Goal: Task Accomplishment & Management: Manage account settings

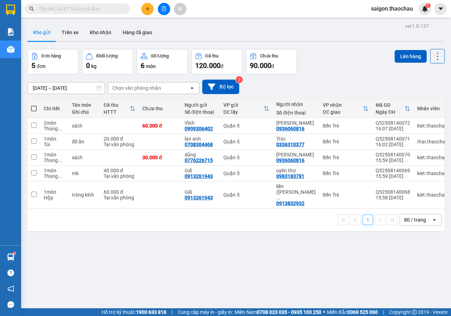
click at [33, 110] on span at bounding box center [34, 109] width 6 height 6
click at [34, 105] on input "checkbox" at bounding box center [34, 105] width 0 height 0
checkbox input "true"
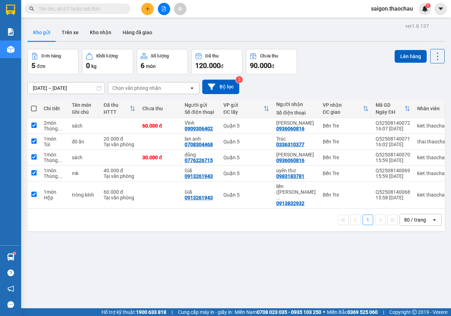
checkbox input "true"
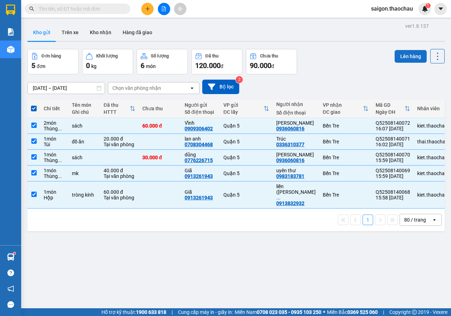
click at [405, 57] on button "Lên hàng" at bounding box center [411, 56] width 32 height 13
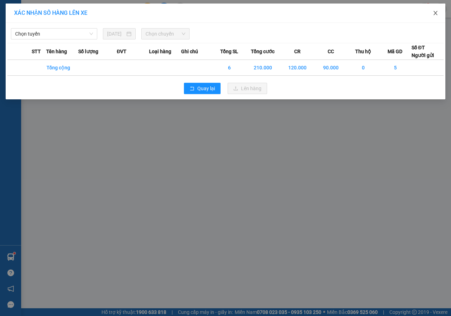
click at [437, 15] on icon "close" at bounding box center [435, 13] width 4 height 4
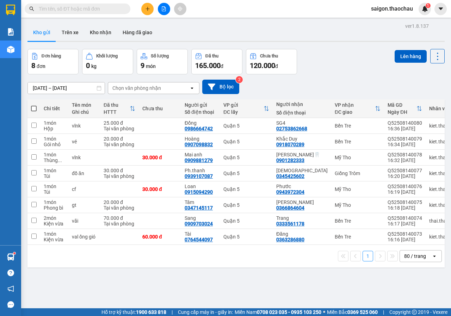
click at [35, 110] on span at bounding box center [34, 109] width 6 height 6
click at [34, 105] on input "checkbox" at bounding box center [34, 105] width 0 height 0
checkbox input "true"
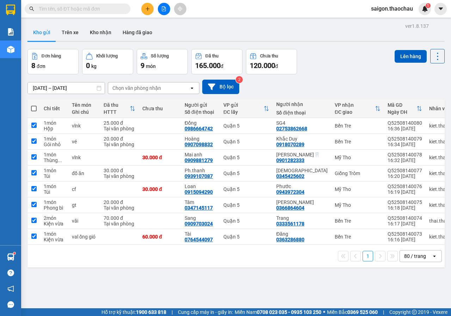
checkbox input "true"
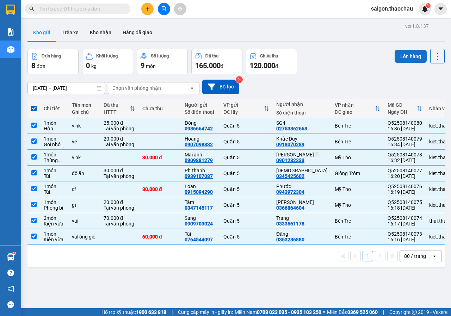
click at [403, 56] on button "Lên hàng" at bounding box center [411, 56] width 32 height 13
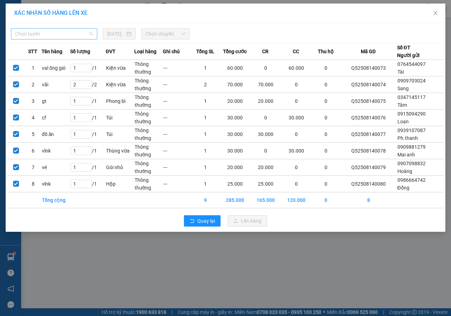
click at [39, 31] on span "Chọn tuyến" at bounding box center [54, 34] width 78 height 11
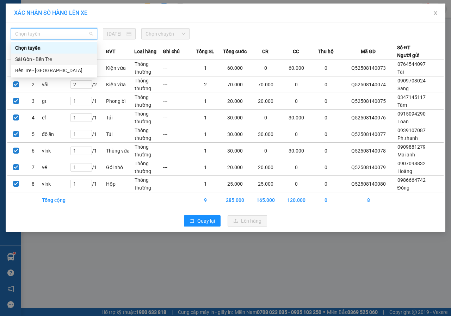
click at [33, 62] on div "Sài Gòn - Bến Tre" at bounding box center [54, 59] width 78 height 8
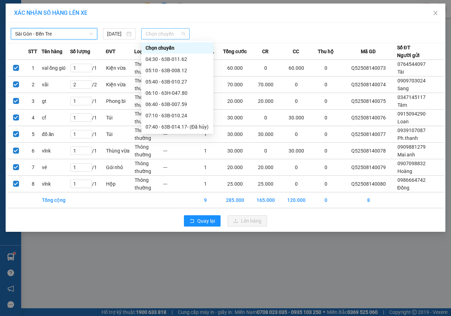
click at [160, 35] on span "Chọn chuyến" at bounding box center [164, 34] width 39 height 11
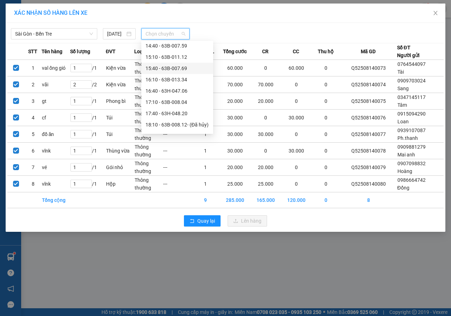
scroll to position [271, 0]
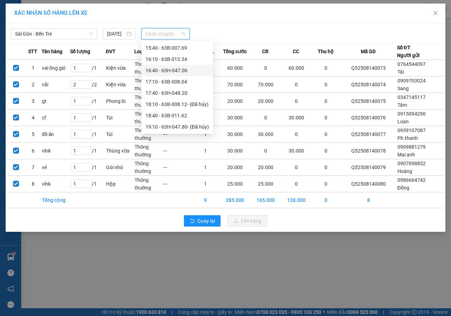
click at [170, 72] on div "16:40 - 63H-047.06" at bounding box center [176, 71] width 63 height 8
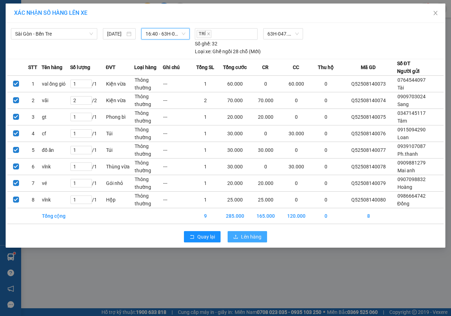
click at [243, 235] on span "Lên hàng" at bounding box center [251, 237] width 20 height 8
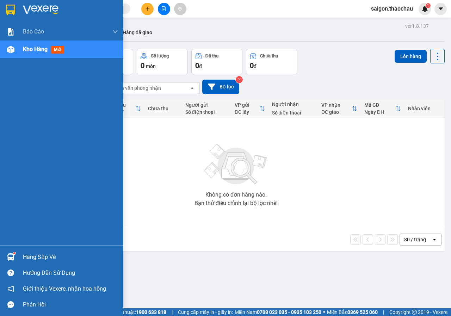
click at [16, 255] on div at bounding box center [11, 257] width 12 height 12
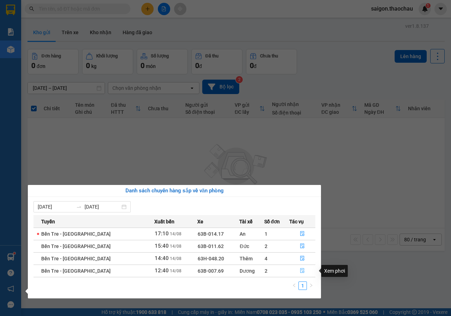
click at [300, 269] on icon "file-done" at bounding box center [302, 270] width 4 height 5
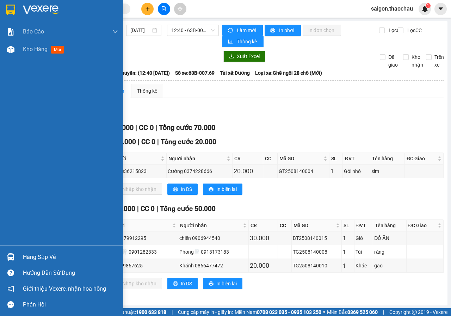
click at [8, 256] on img at bounding box center [10, 256] width 7 height 7
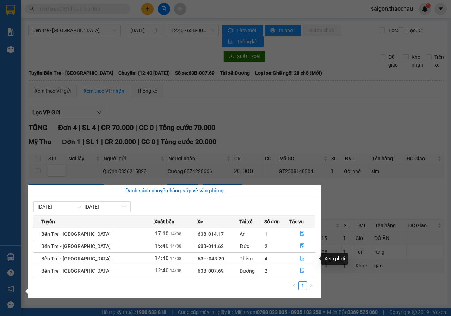
click at [300, 259] on icon "file-done" at bounding box center [302, 258] width 5 height 5
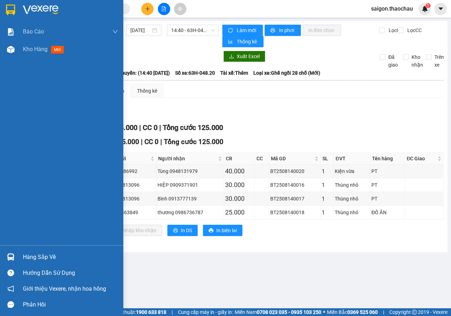
click at [12, 254] on img at bounding box center [10, 256] width 7 height 7
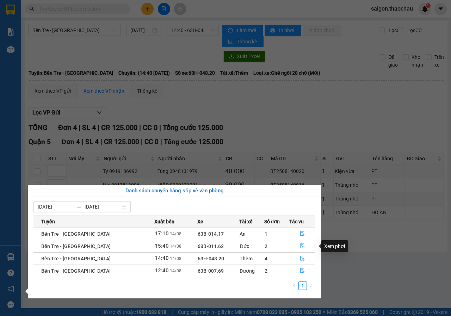
click at [300, 244] on icon "file-done" at bounding box center [302, 246] width 4 height 5
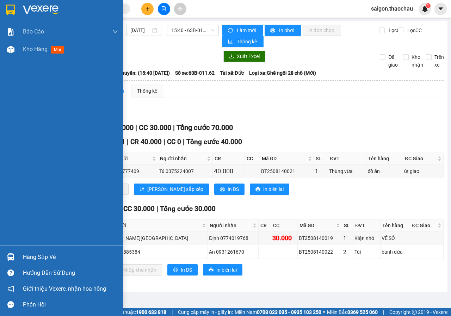
click at [12, 252] on div at bounding box center [11, 257] width 12 height 12
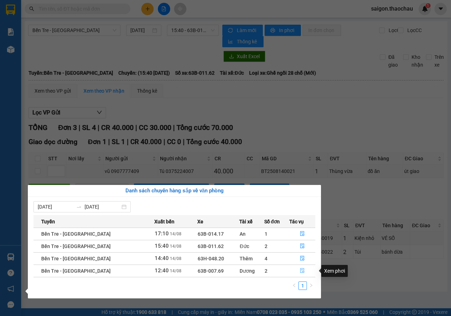
click at [300, 272] on icon "file-done" at bounding box center [302, 270] width 4 height 5
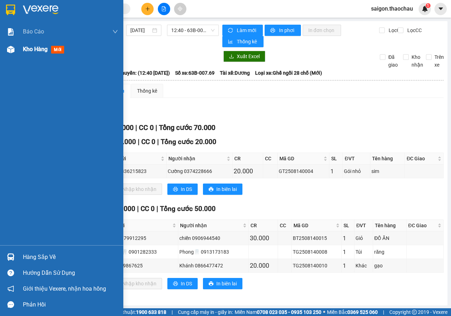
click at [39, 48] on span "Kho hàng" at bounding box center [35, 49] width 25 height 7
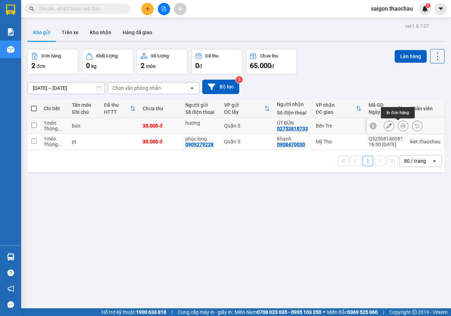
click at [401, 128] on icon at bounding box center [403, 125] width 5 height 5
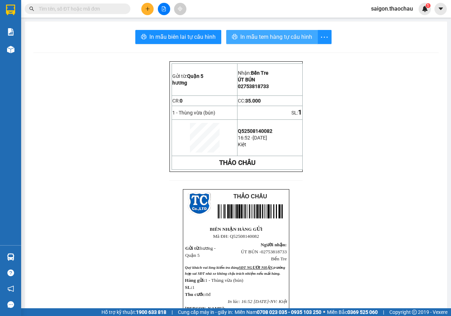
click at [252, 40] on span "In mẫu tem hàng tự cấu hình" at bounding box center [276, 36] width 72 height 9
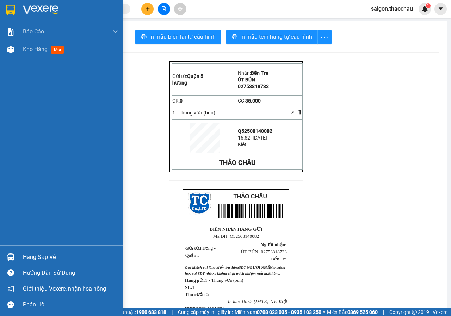
click at [11, 256] on img at bounding box center [10, 256] width 7 height 7
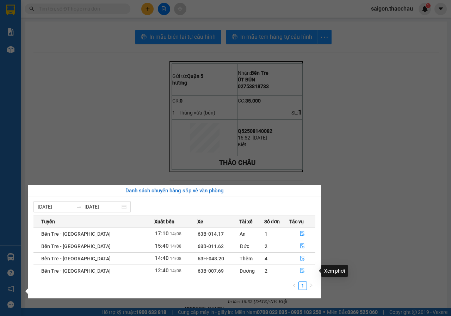
click at [300, 270] on icon "file-done" at bounding box center [302, 270] width 5 height 5
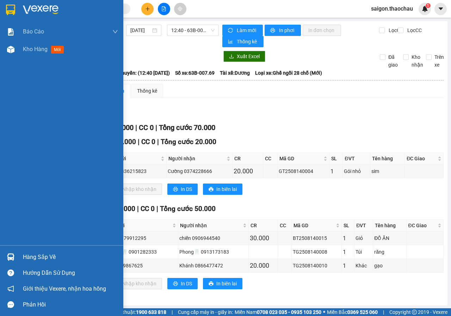
click at [13, 256] on img at bounding box center [10, 256] width 7 height 7
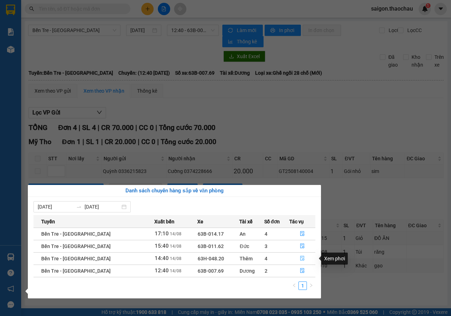
click at [302, 260] on button "button" at bounding box center [303, 258] width 26 height 11
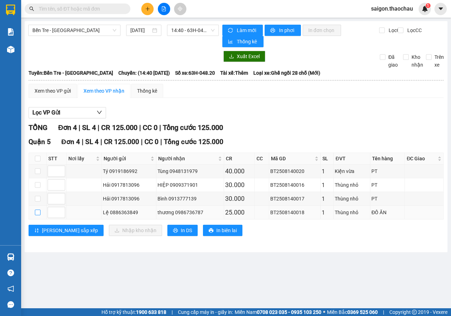
click at [37, 214] on input "checkbox" at bounding box center [38, 213] width 6 height 6
checkbox input "true"
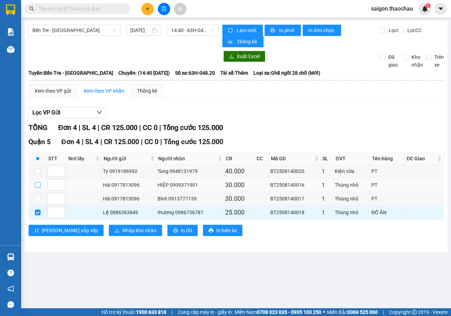
click at [38, 183] on input "checkbox" at bounding box center [38, 185] width 6 height 6
checkbox input "true"
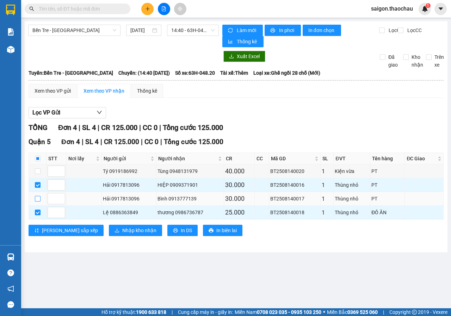
click at [37, 200] on input "checkbox" at bounding box center [38, 199] width 6 height 6
checkbox input "true"
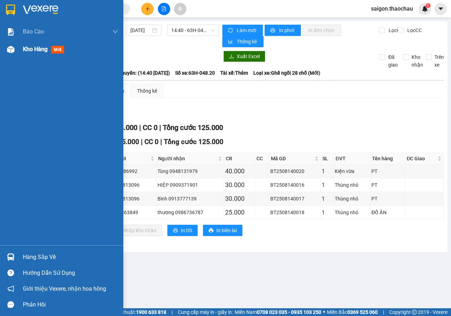
click at [35, 49] on span "Kho hàng" at bounding box center [35, 49] width 25 height 7
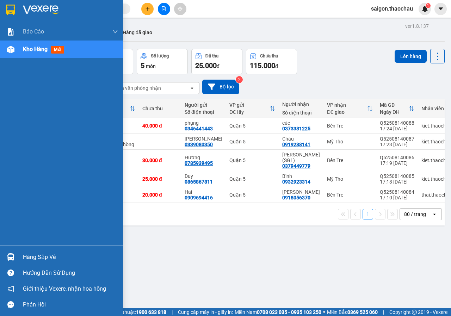
click at [7, 253] on div at bounding box center [11, 257] width 12 height 12
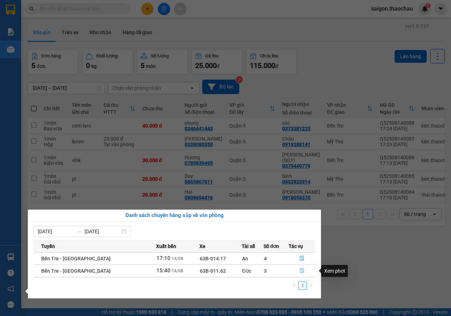
click at [299, 271] on icon "file-done" at bounding box center [301, 270] width 5 height 5
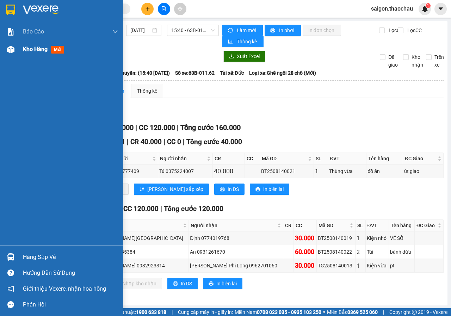
click at [33, 48] on span "Kho hàng" at bounding box center [35, 49] width 25 height 7
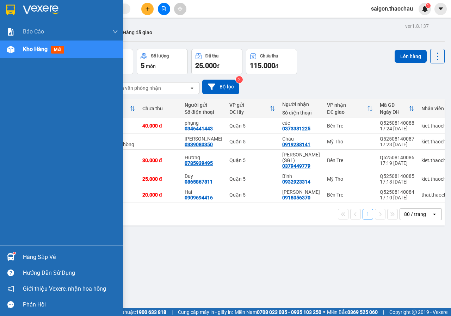
click at [6, 260] on div at bounding box center [11, 257] width 12 height 12
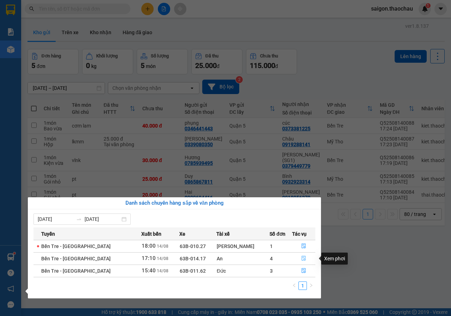
click at [302, 259] on icon "file-done" at bounding box center [304, 258] width 4 height 5
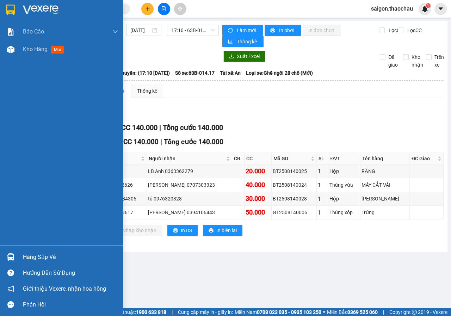
click at [12, 258] on img at bounding box center [10, 256] width 7 height 7
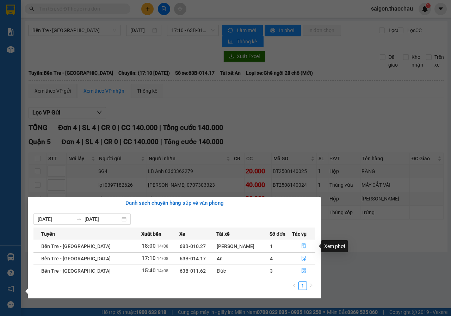
click at [301, 246] on icon "file-done" at bounding box center [303, 245] width 5 height 5
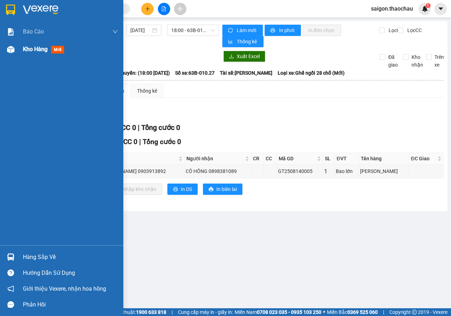
click at [36, 50] on span "Kho hàng" at bounding box center [35, 49] width 25 height 7
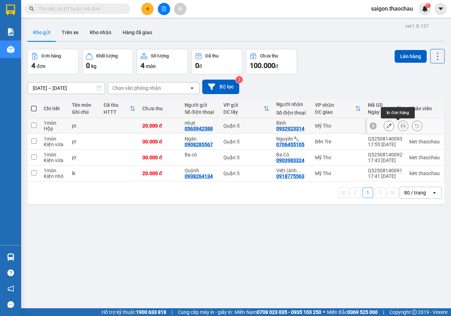
click at [401, 127] on icon at bounding box center [403, 125] width 5 height 5
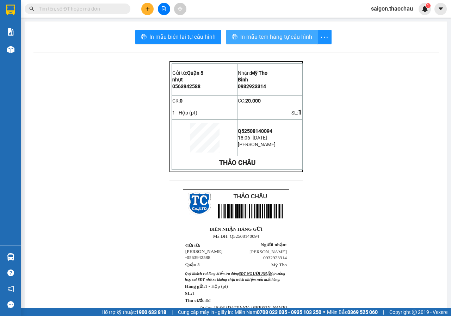
click at [250, 39] on span "In mẫu tem hàng tự cấu hình" at bounding box center [276, 36] width 72 height 9
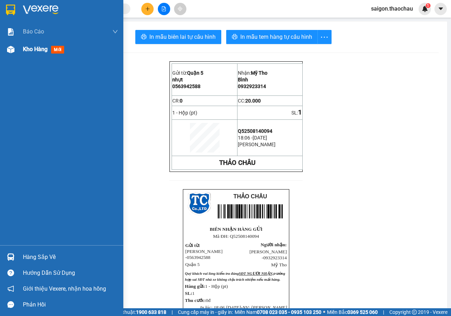
click at [33, 50] on span "Kho hàng" at bounding box center [35, 49] width 25 height 7
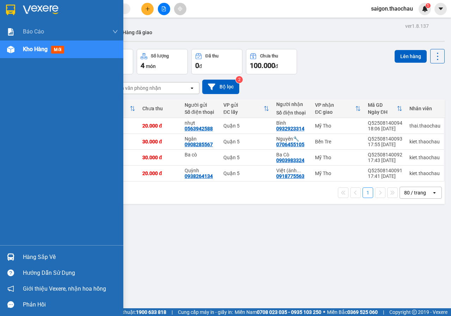
click at [12, 260] on img at bounding box center [10, 256] width 7 height 7
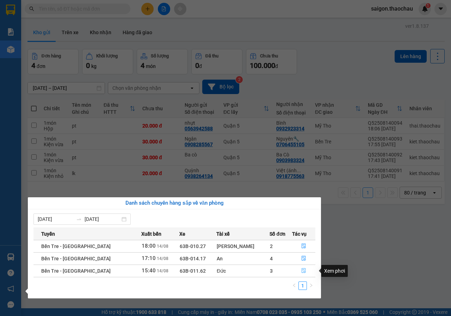
click at [301, 273] on span "file-done" at bounding box center [303, 271] width 5 height 6
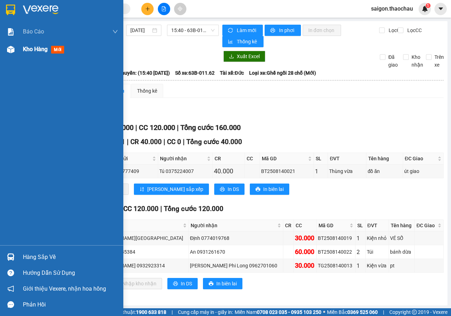
click at [35, 50] on span "Kho hàng" at bounding box center [35, 49] width 25 height 7
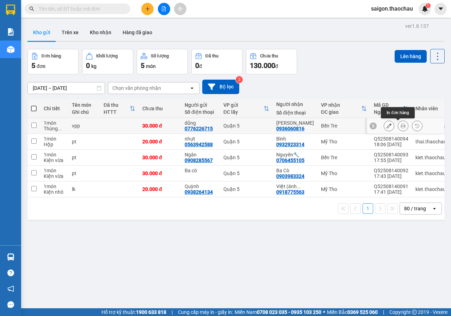
click at [401, 125] on icon at bounding box center [403, 125] width 5 height 5
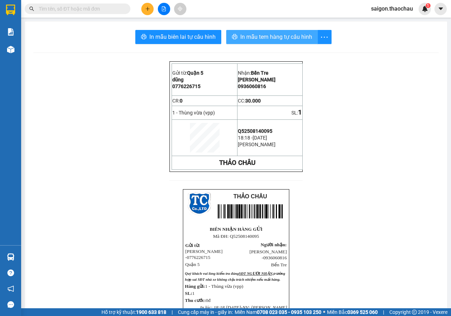
click at [265, 36] on span "In mẫu tem hàng tự cấu hình" at bounding box center [276, 36] width 72 height 9
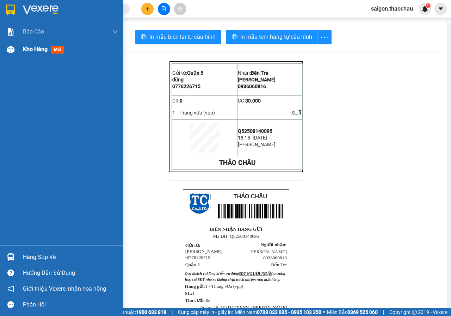
click at [29, 49] on span "Kho hàng" at bounding box center [35, 49] width 25 height 7
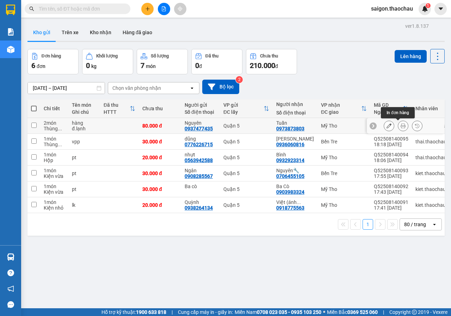
click at [401, 127] on icon at bounding box center [403, 125] width 5 height 5
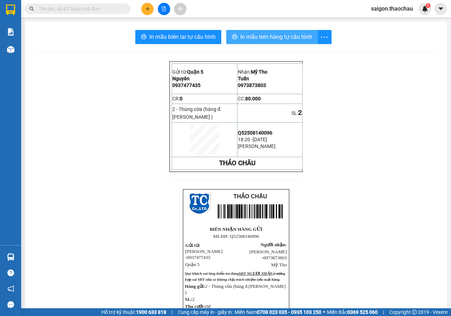
click at [263, 38] on span "In mẫu tem hàng tự cấu hình" at bounding box center [276, 36] width 72 height 9
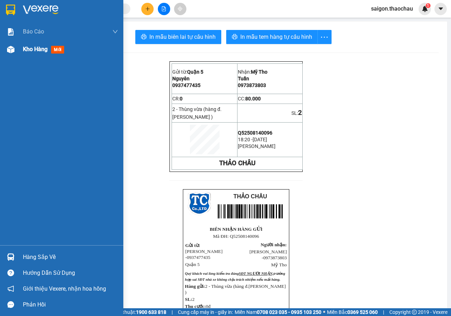
click at [28, 47] on span "Kho hàng" at bounding box center [35, 49] width 25 height 7
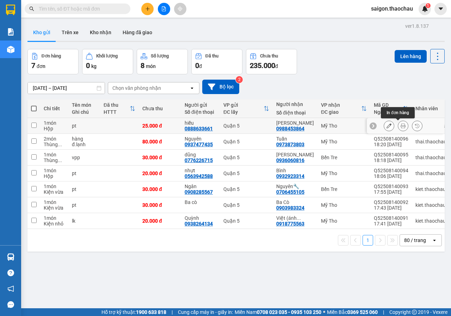
click at [401, 126] on icon at bounding box center [403, 125] width 5 height 5
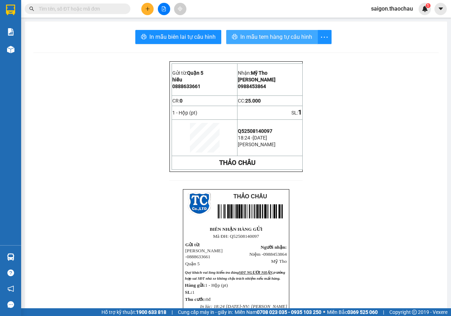
click at [269, 40] on span "In mẫu tem hàng tự cấu hình" at bounding box center [276, 36] width 72 height 9
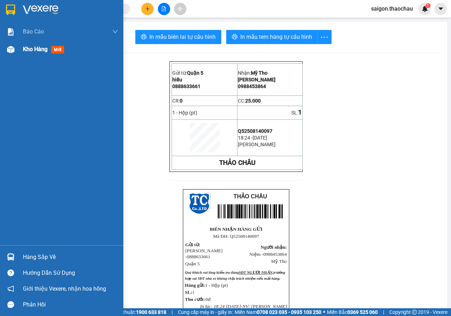
click at [30, 49] on span "Kho hàng" at bounding box center [35, 49] width 25 height 7
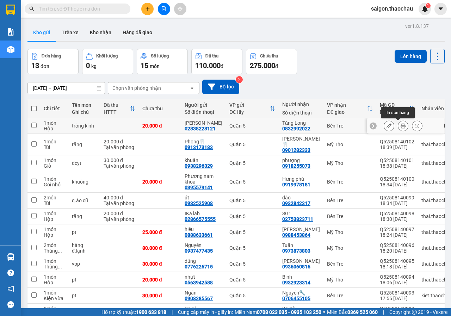
click at [401, 127] on icon at bounding box center [403, 125] width 5 height 5
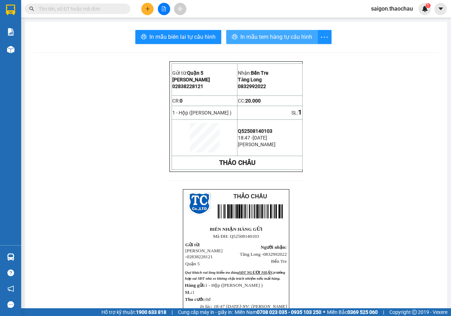
click at [274, 40] on span "In mẫu tem hàng tự cấu hình" at bounding box center [276, 36] width 72 height 9
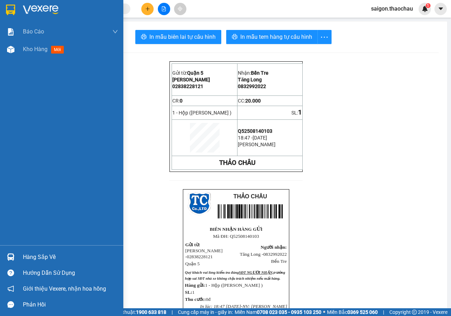
click at [11, 254] on img at bounding box center [10, 256] width 7 height 7
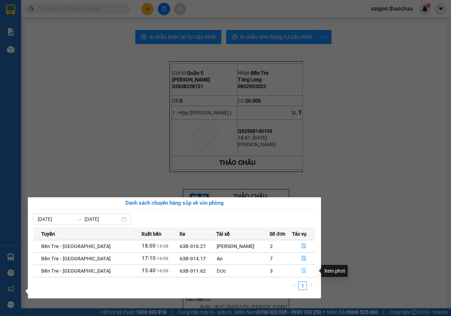
click at [299, 274] on button "button" at bounding box center [303, 270] width 23 height 11
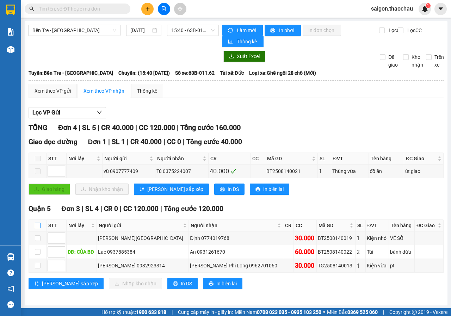
click at [36, 228] on input "checkbox" at bounding box center [38, 226] width 6 height 6
checkbox input "true"
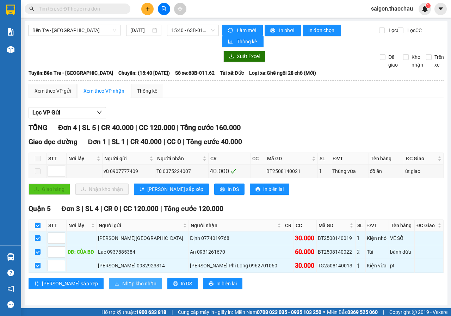
click at [122, 287] on span "Nhập kho nhận" at bounding box center [139, 284] width 34 height 8
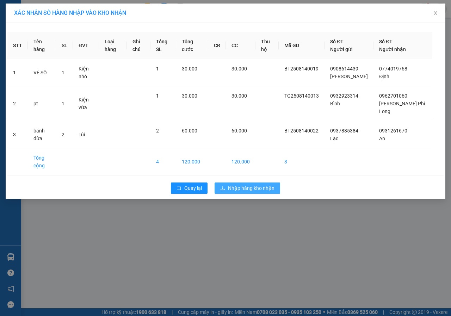
click at [246, 184] on span "Nhập hàng kho nhận" at bounding box center [251, 188] width 46 height 8
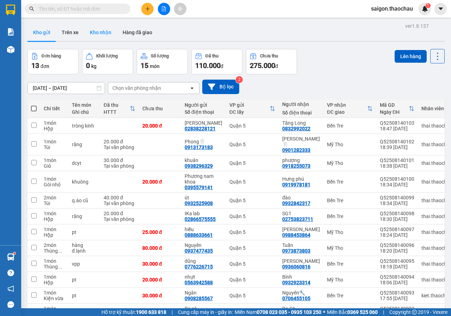
click at [95, 34] on button "Kho nhận" at bounding box center [100, 32] width 33 height 17
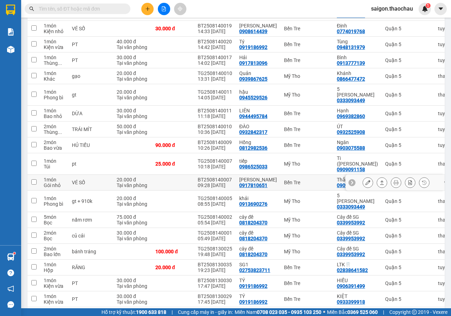
scroll to position [141, 0]
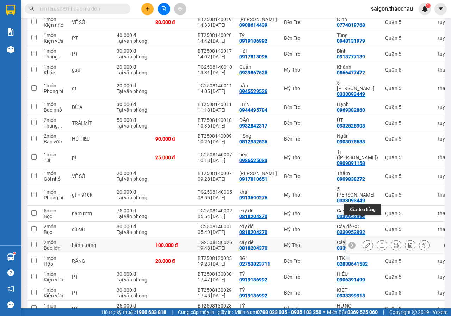
click at [365, 243] on icon at bounding box center [367, 245] width 5 height 5
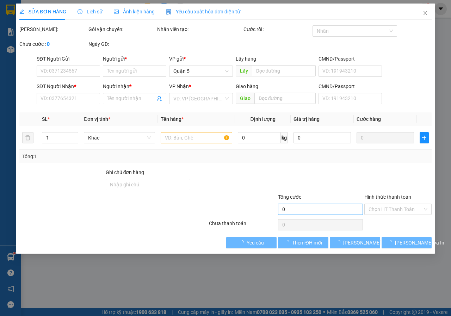
type input "0818204370"
type input "cây đề"
type input "0339953992"
type input "Cây đề SG"
type input "100.000"
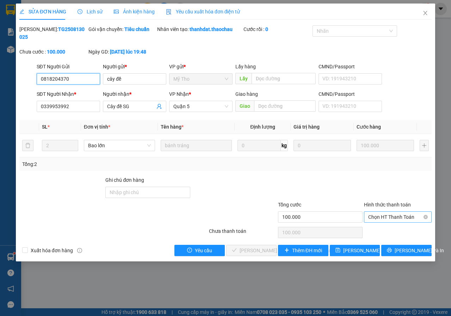
click at [380, 219] on span "Chọn HT Thanh Toán" at bounding box center [397, 217] width 59 height 11
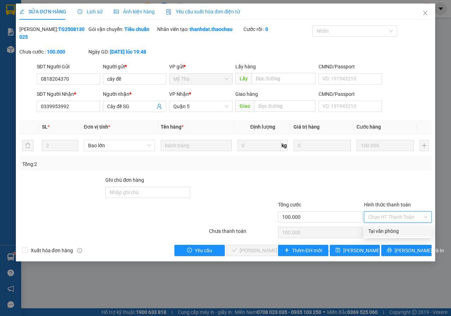
click at [380, 231] on div "Tại văn phòng" at bounding box center [397, 231] width 59 height 8
type input "0"
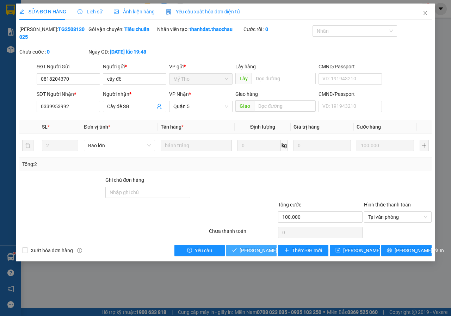
click at [258, 249] on span "Lưu và Giao hàng" at bounding box center [287, 251] width 95 height 8
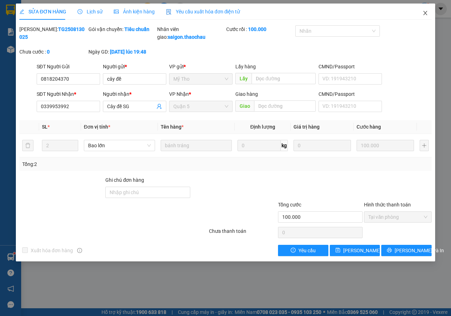
click at [425, 14] on icon "close" at bounding box center [425, 13] width 6 height 6
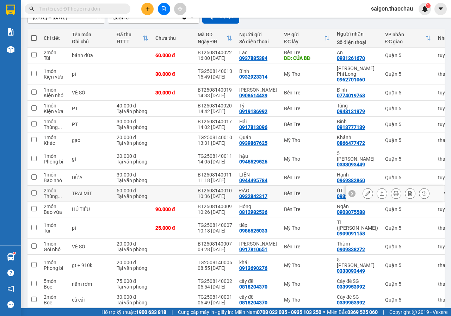
scroll to position [106, 0]
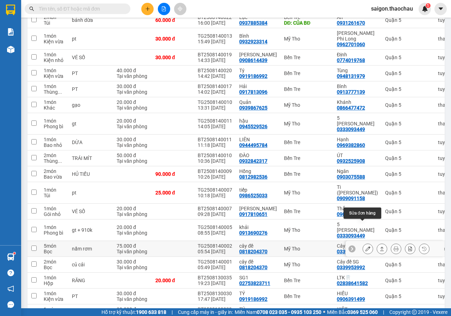
click at [365, 246] on icon at bounding box center [367, 248] width 5 height 5
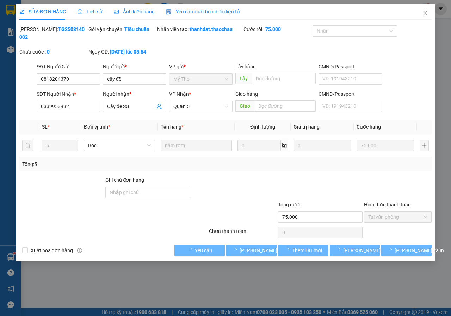
type input "0818204370"
type input "cây đề"
type input "0339953992"
type input "Cây đề SG"
type input "75.000"
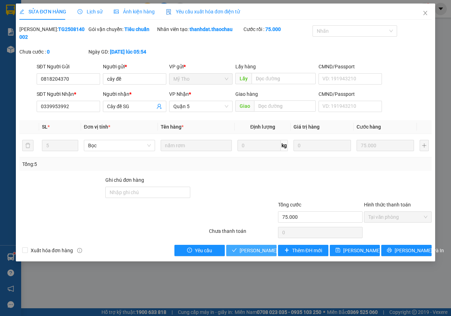
click at [262, 252] on span "Lưu và Giao hàng" at bounding box center [287, 251] width 95 height 8
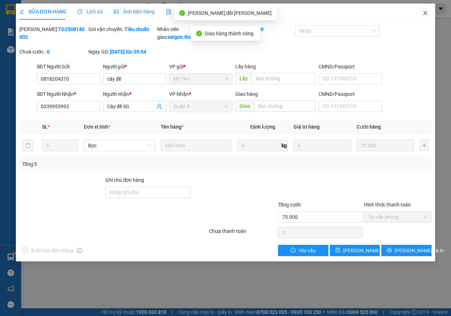
click at [425, 14] on icon "close" at bounding box center [425, 13] width 6 height 6
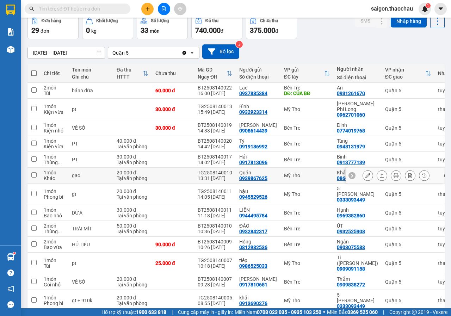
scroll to position [70, 0]
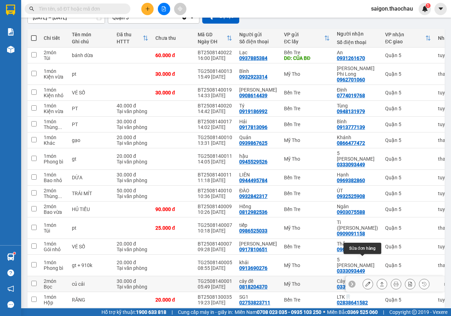
click at [365, 281] on icon at bounding box center [367, 283] width 5 height 5
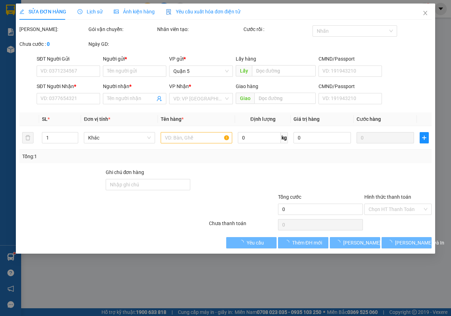
type input "0818204370"
type input "cây đề"
type input "0339953992"
type input "Cây đề SG"
type input "30.000"
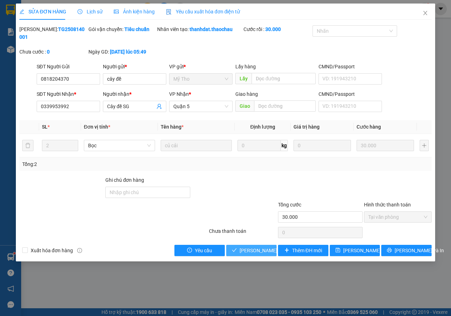
click at [259, 252] on span "Lưu và Giao hàng" at bounding box center [287, 251] width 95 height 8
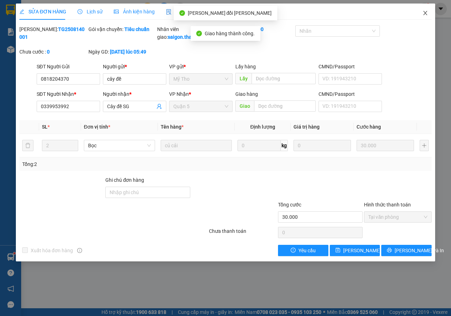
click at [427, 14] on icon "close" at bounding box center [425, 13] width 6 height 6
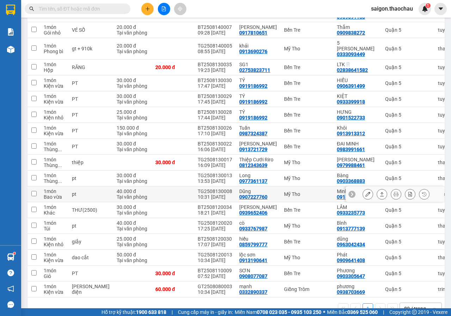
scroll to position [291, 0]
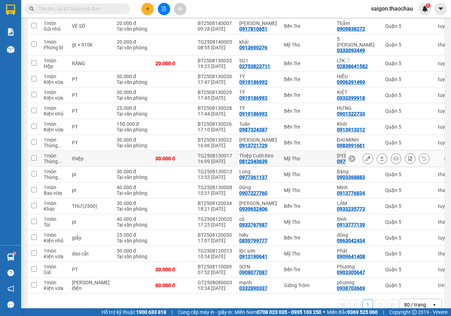
click at [33, 155] on input "checkbox" at bounding box center [33, 157] width 5 height 5
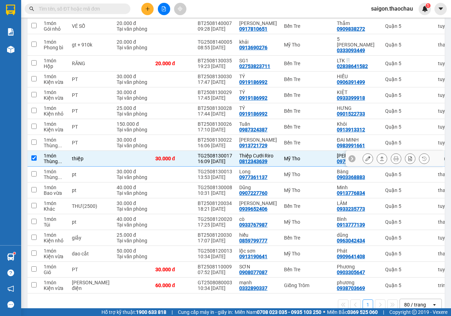
click at [34, 155] on input "checkbox" at bounding box center [33, 157] width 5 height 5
checkbox input "false"
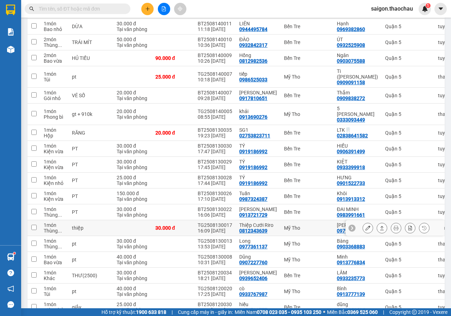
scroll to position [221, 0]
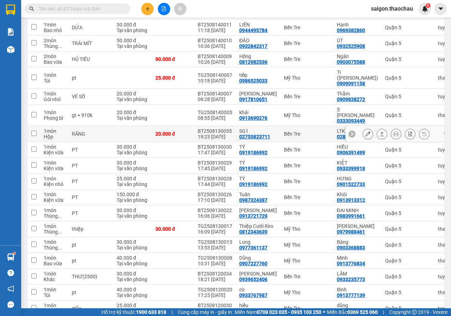
click at [34, 131] on input "checkbox" at bounding box center [33, 133] width 5 height 5
checkbox input "true"
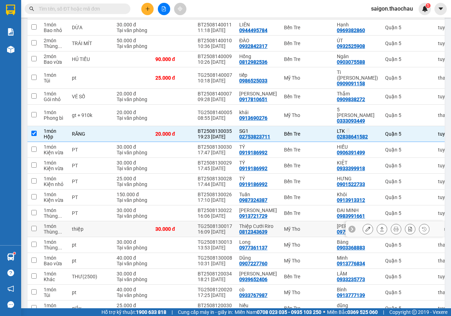
click at [33, 226] on input "checkbox" at bounding box center [33, 228] width 5 height 5
checkbox input "true"
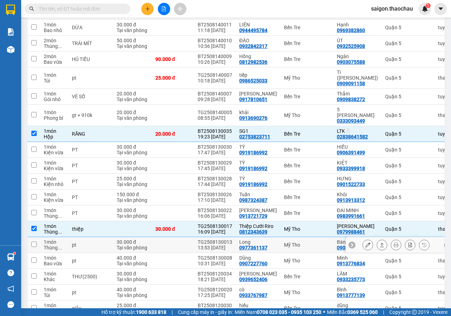
click at [34, 242] on input "checkbox" at bounding box center [33, 244] width 5 height 5
checkbox input "true"
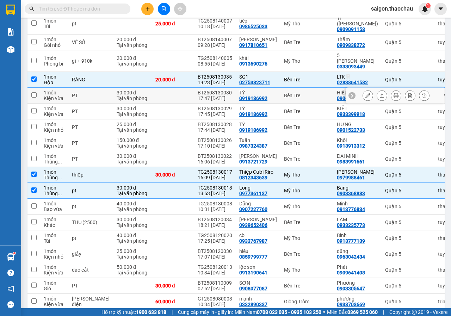
scroll to position [291, 0]
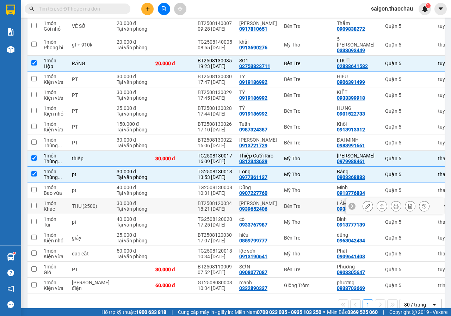
click at [35, 203] on input "checkbox" at bounding box center [33, 205] width 5 height 5
checkbox input "true"
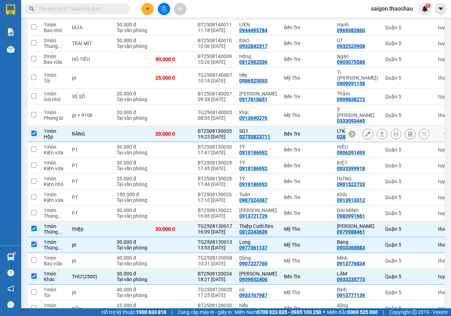
scroll to position [185, 0]
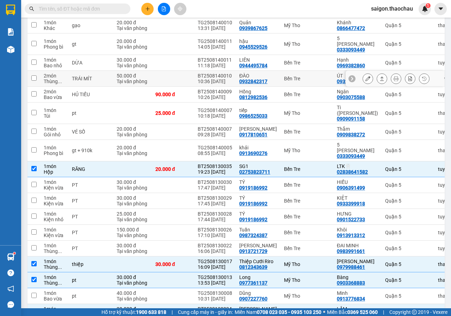
click at [33, 75] on input "checkbox" at bounding box center [33, 77] width 5 height 5
checkbox input "true"
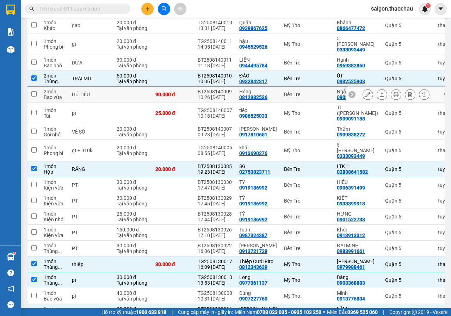
click at [34, 91] on input "checkbox" at bounding box center [33, 93] width 5 height 5
checkbox input "true"
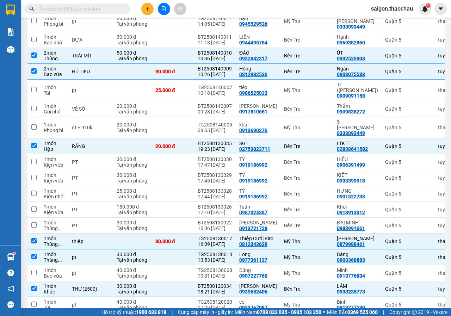
scroll to position [209, 0]
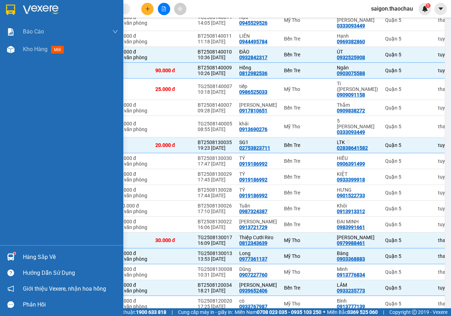
click at [13, 258] on img at bounding box center [10, 256] width 7 height 7
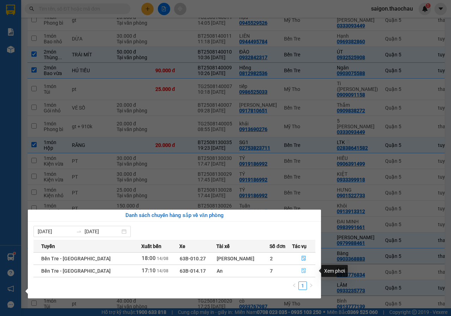
click at [303, 271] on button "button" at bounding box center [303, 270] width 23 height 11
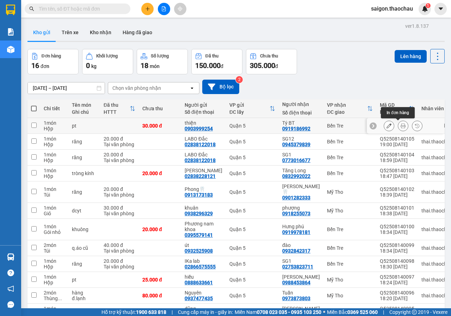
click at [401, 127] on icon at bounding box center [403, 125] width 5 height 5
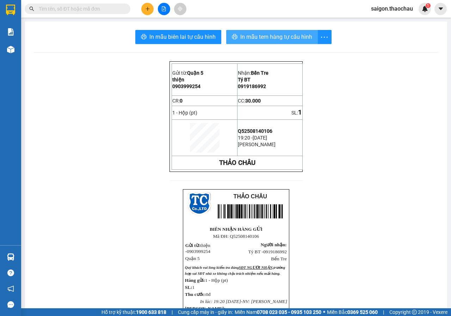
click at [249, 37] on span "In mẫu tem hàng tự cấu hình" at bounding box center [276, 36] width 72 height 9
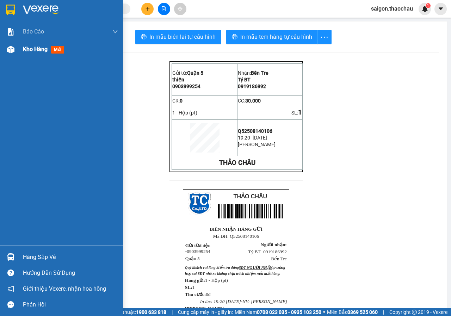
click at [33, 50] on span "Kho hàng" at bounding box center [35, 49] width 25 height 7
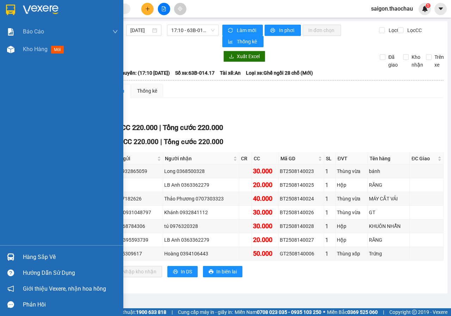
click at [7, 256] on img at bounding box center [10, 256] width 7 height 7
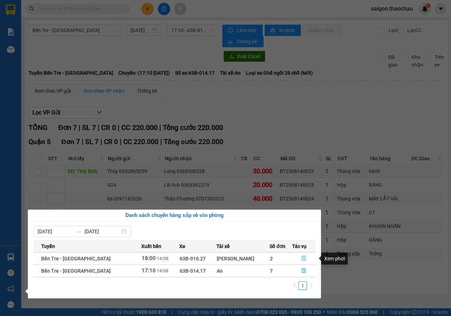
click at [301, 257] on icon "file-done" at bounding box center [303, 258] width 5 height 5
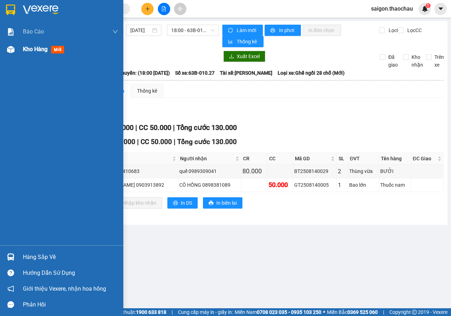
click at [30, 50] on span "Kho hàng" at bounding box center [35, 49] width 25 height 7
